Goal: Information Seeking & Learning: Learn about a topic

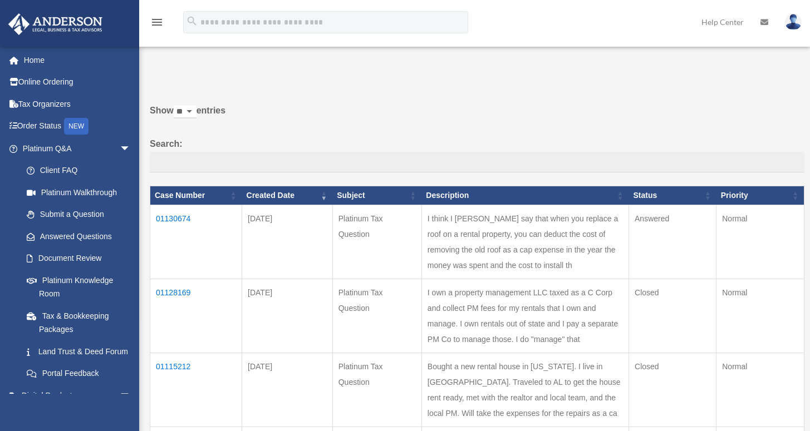
click at [180, 293] on td "01128169" at bounding box center [196, 316] width 92 height 74
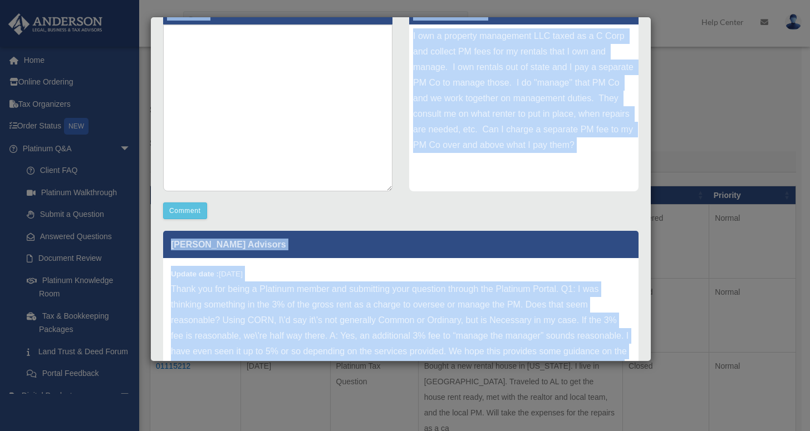
scroll to position [272, 0]
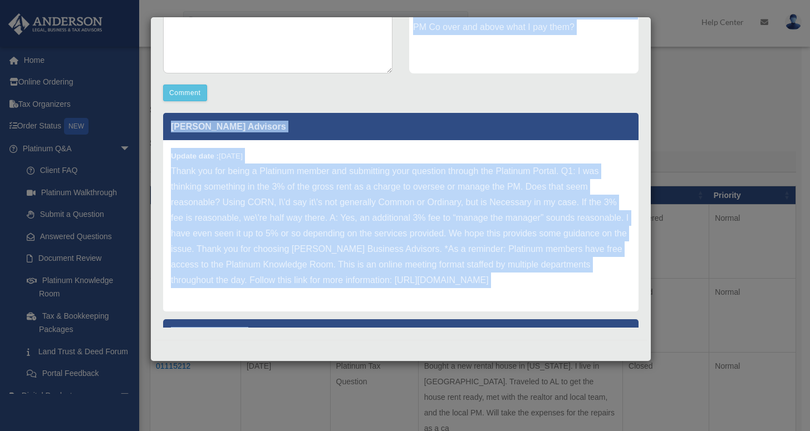
drag, startPoint x: 172, startPoint y: 87, endPoint x: 462, endPoint y: 385, distance: 415.6
click at [469, 389] on div "Case Detail × Platinum Tax Question Case Number 01128169 Created Date [DATE] St…" at bounding box center [405, 215] width 810 height 431
copy div "Platinum Tax Question Case Number 01128169 Created Date [DATE] Status Closed Co…"
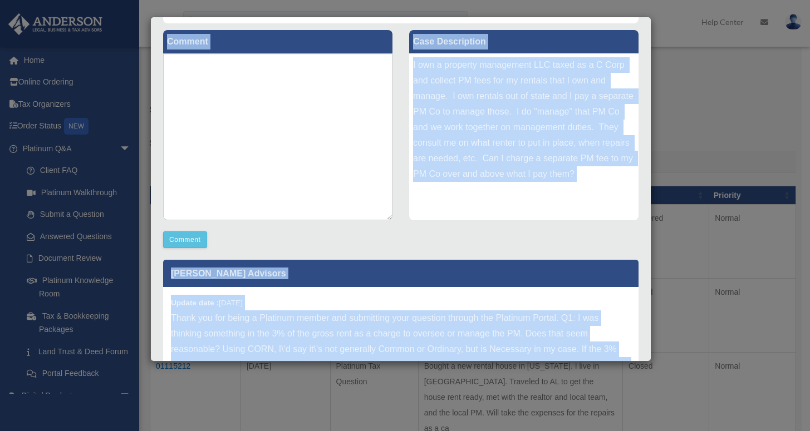
scroll to position [0, 0]
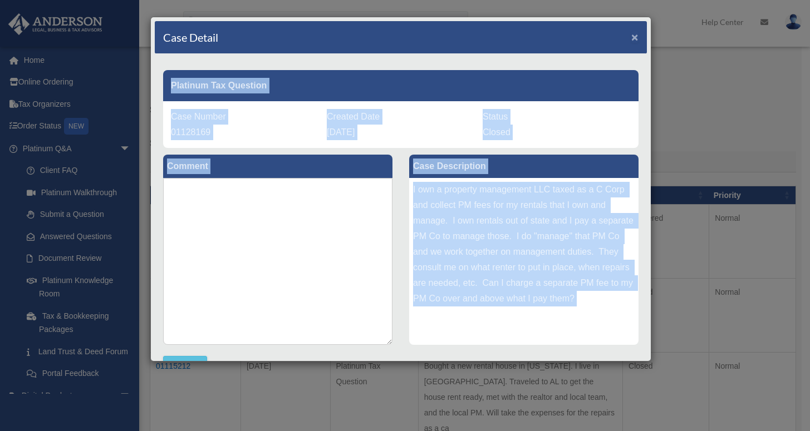
click at [631, 37] on span "×" at bounding box center [634, 37] width 7 height 13
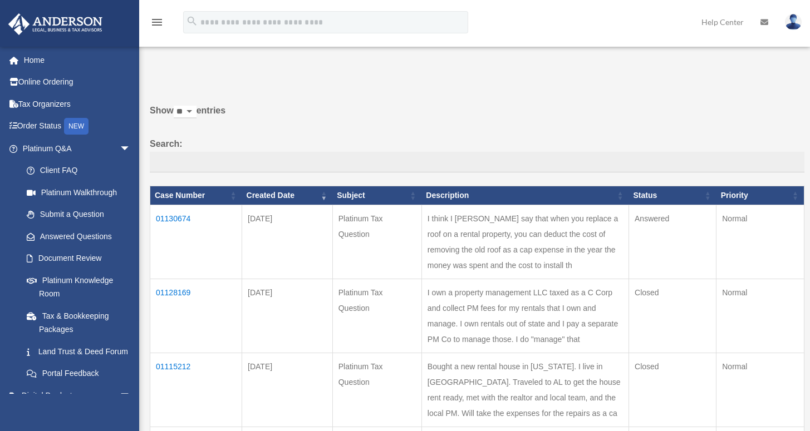
click at [179, 217] on td "01130674" at bounding box center [196, 242] width 92 height 74
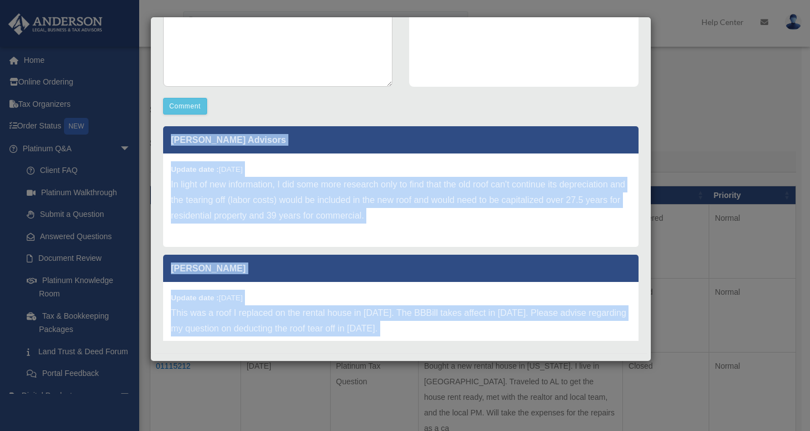
scroll to position [272, 0]
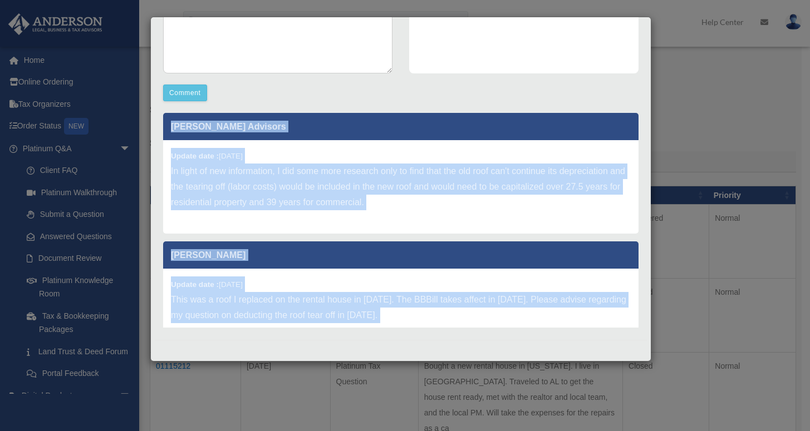
drag, startPoint x: 173, startPoint y: 86, endPoint x: 436, endPoint y: 378, distance: 393.2
click at [439, 378] on div "Case Detail × Platinum Tax Question Case Number 01130674 Created Date [DATE] St…" at bounding box center [405, 215] width 810 height 431
copy div "Platinum Tax Question Case Number 01130674 Created Date [DATE] Status Answered …"
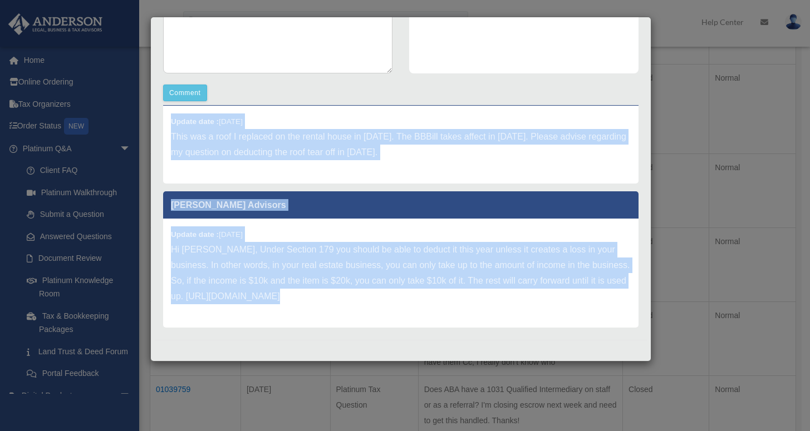
scroll to position [290, 0]
